Goal: Navigation & Orientation: Find specific page/section

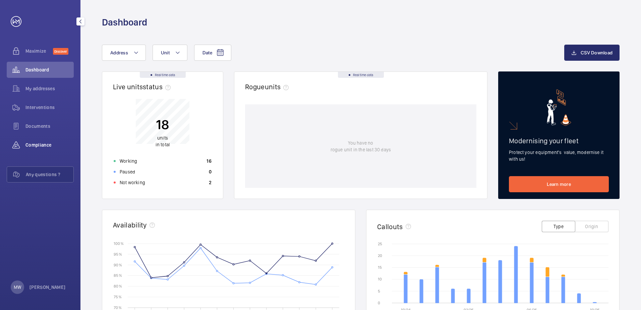
click at [37, 148] on div "Compliance" at bounding box center [40, 145] width 67 height 16
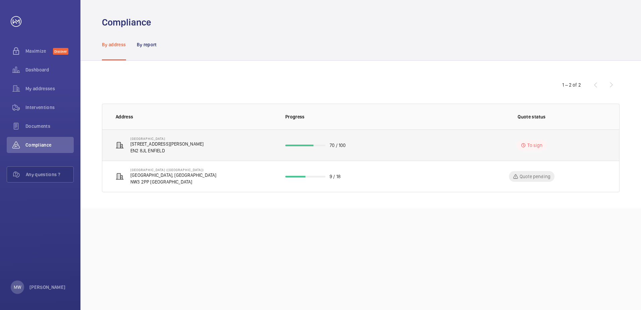
click at [147, 143] on p "[STREET_ADDRESS][PERSON_NAME]" at bounding box center [166, 143] width 73 height 7
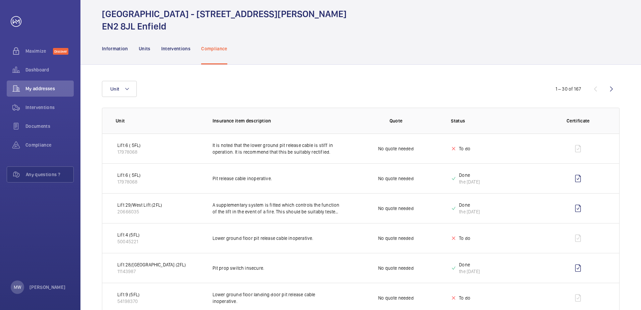
scroll to position [34, 0]
